Goal: Information Seeking & Learning: Learn about a topic

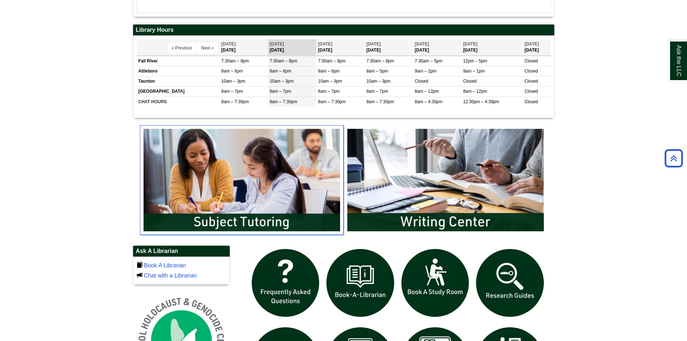
click at [244, 217] on img "slideshow" at bounding box center [242, 180] width 204 height 110
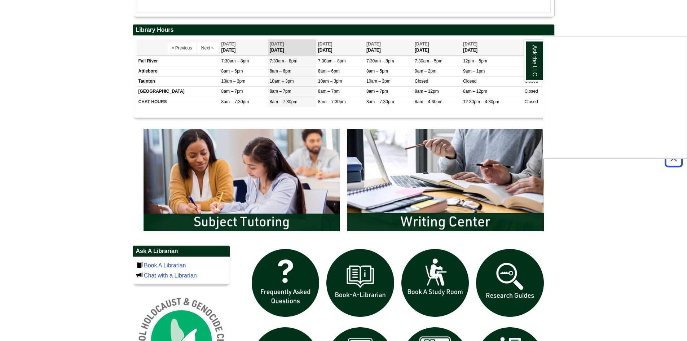
click at [421, 201] on div "Ask the LLC" at bounding box center [343, 170] width 687 height 341
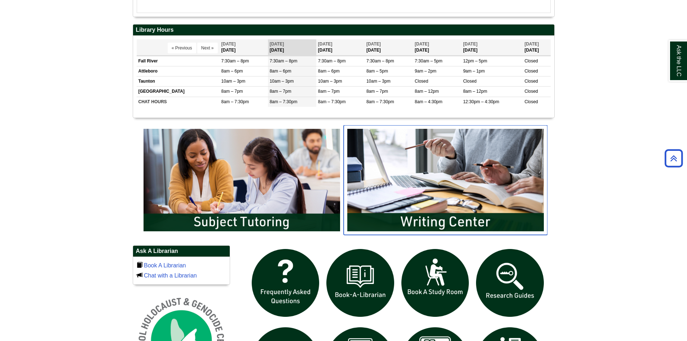
click at [426, 204] on img "slideshow" at bounding box center [446, 180] width 204 height 110
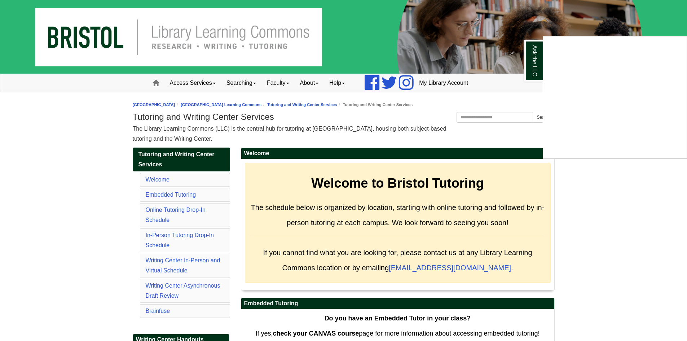
click at [161, 209] on div "Ask the LLC" at bounding box center [343, 170] width 687 height 341
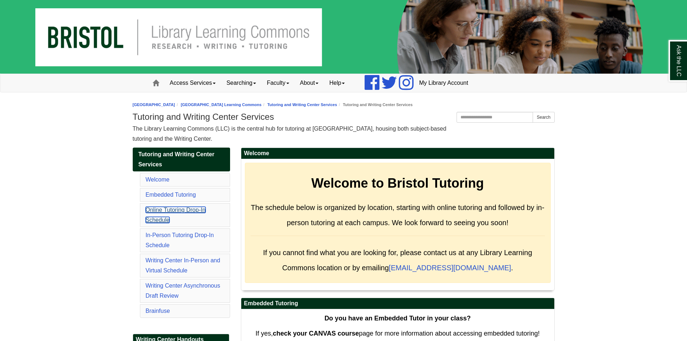
click at [170, 209] on link "Online Tutoring Drop-In Schedule" at bounding box center [176, 215] width 60 height 16
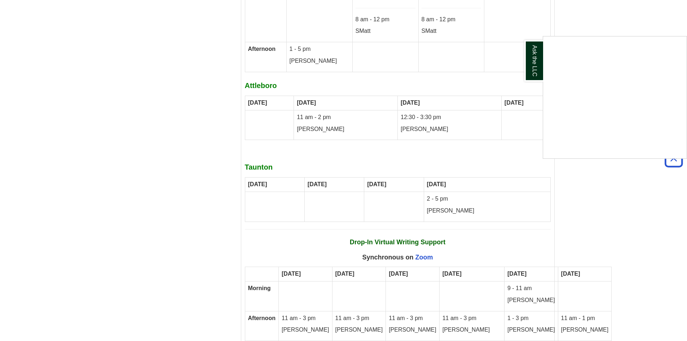
scroll to position [4228, 0]
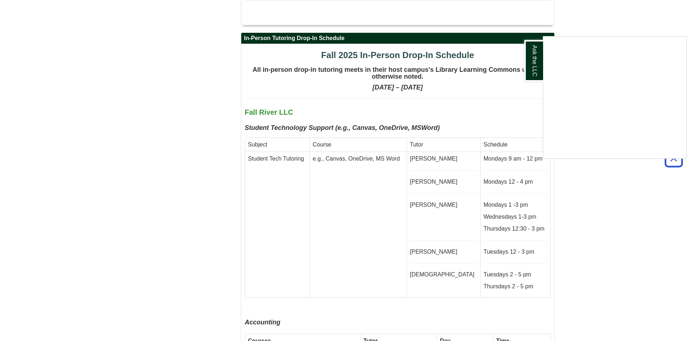
scroll to position [1651, 0]
